Goal: Transaction & Acquisition: Purchase product/service

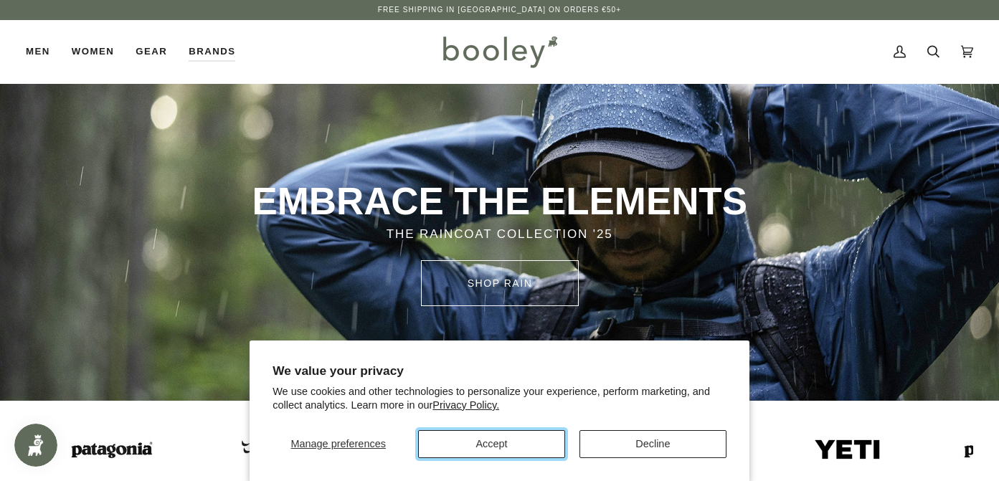
click at [539, 436] on button "Accept" at bounding box center [491, 444] width 147 height 28
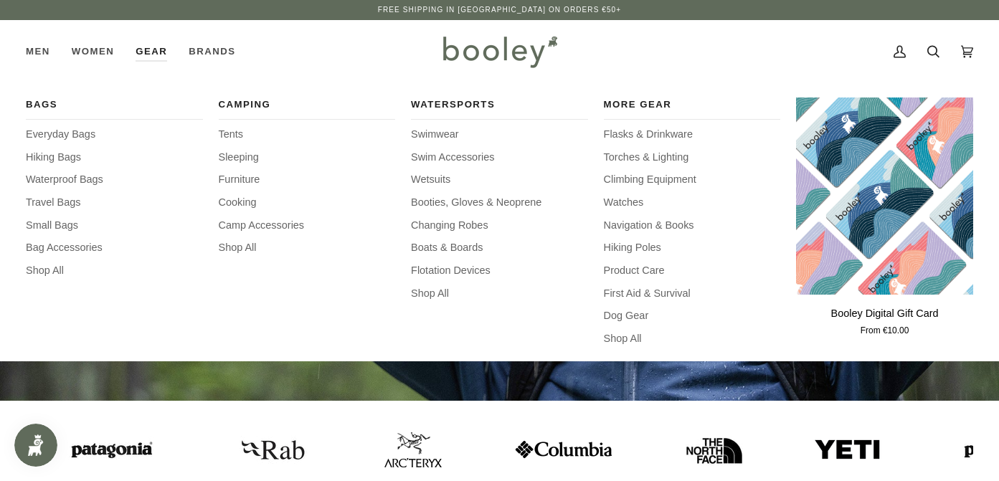
click at [154, 50] on link "Gear" at bounding box center [151, 51] width 53 height 63
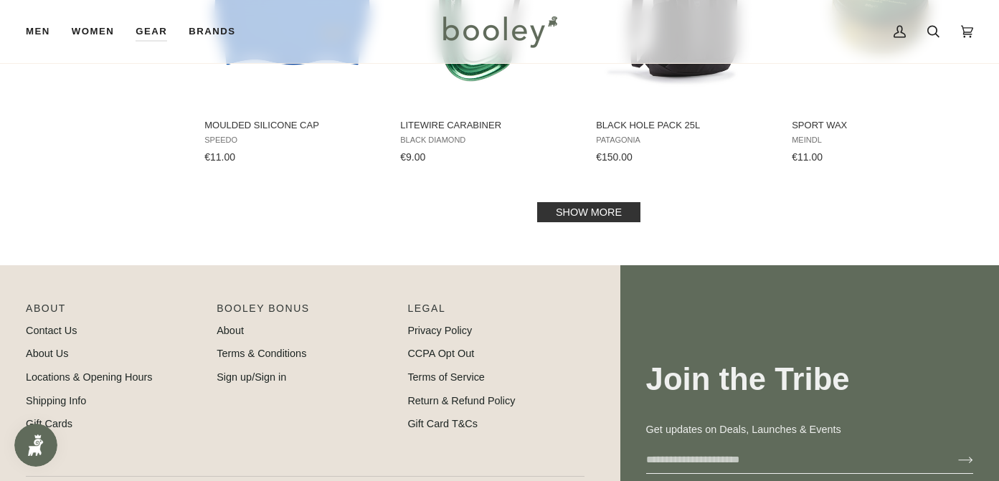
scroll to position [1607, 0]
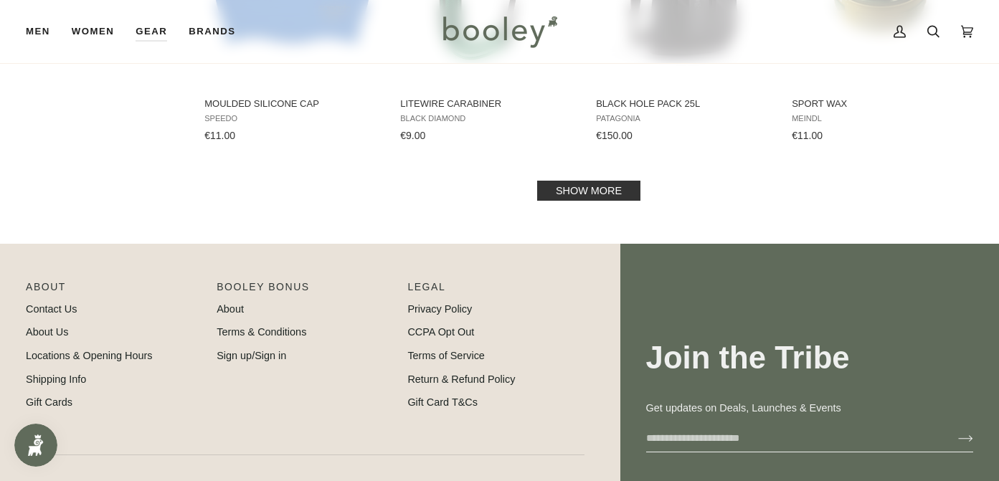
click at [581, 189] on link "Show more" at bounding box center [588, 191] width 103 height 20
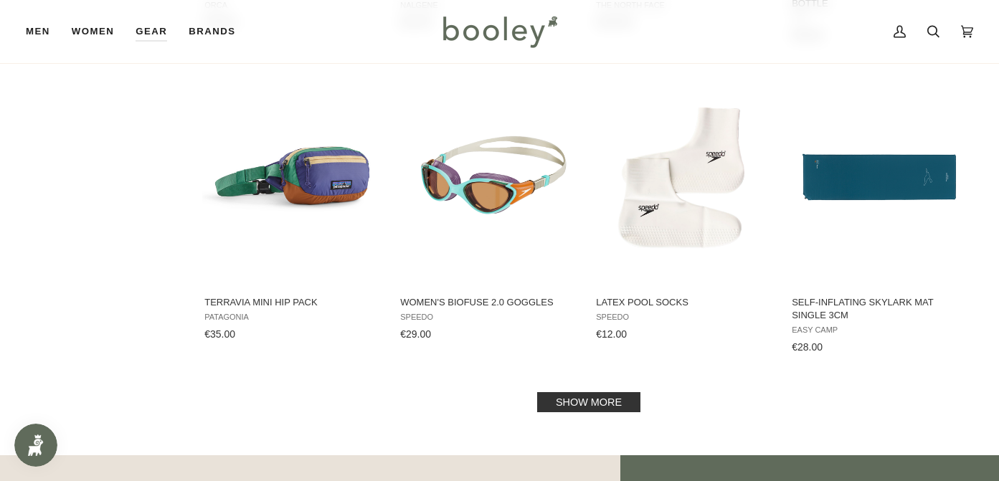
scroll to position [2931, 0]
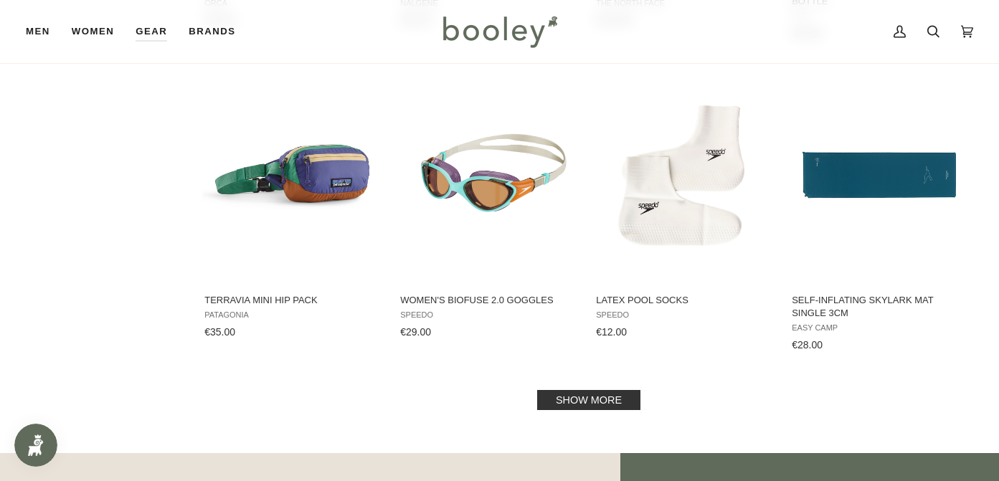
click at [613, 399] on link "Show more" at bounding box center [588, 400] width 103 height 20
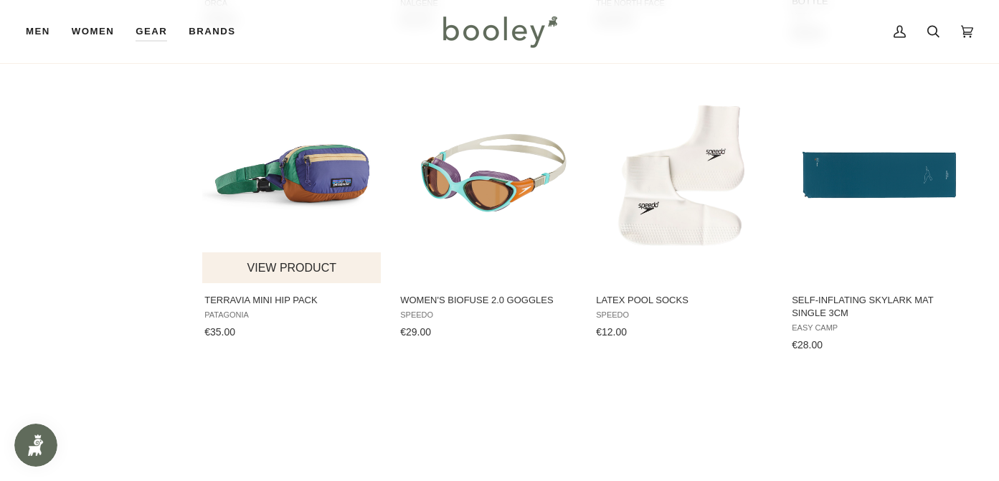
click at [308, 263] on button "View product" at bounding box center [291, 268] width 179 height 31
